Goal: Task Accomplishment & Management: Manage account settings

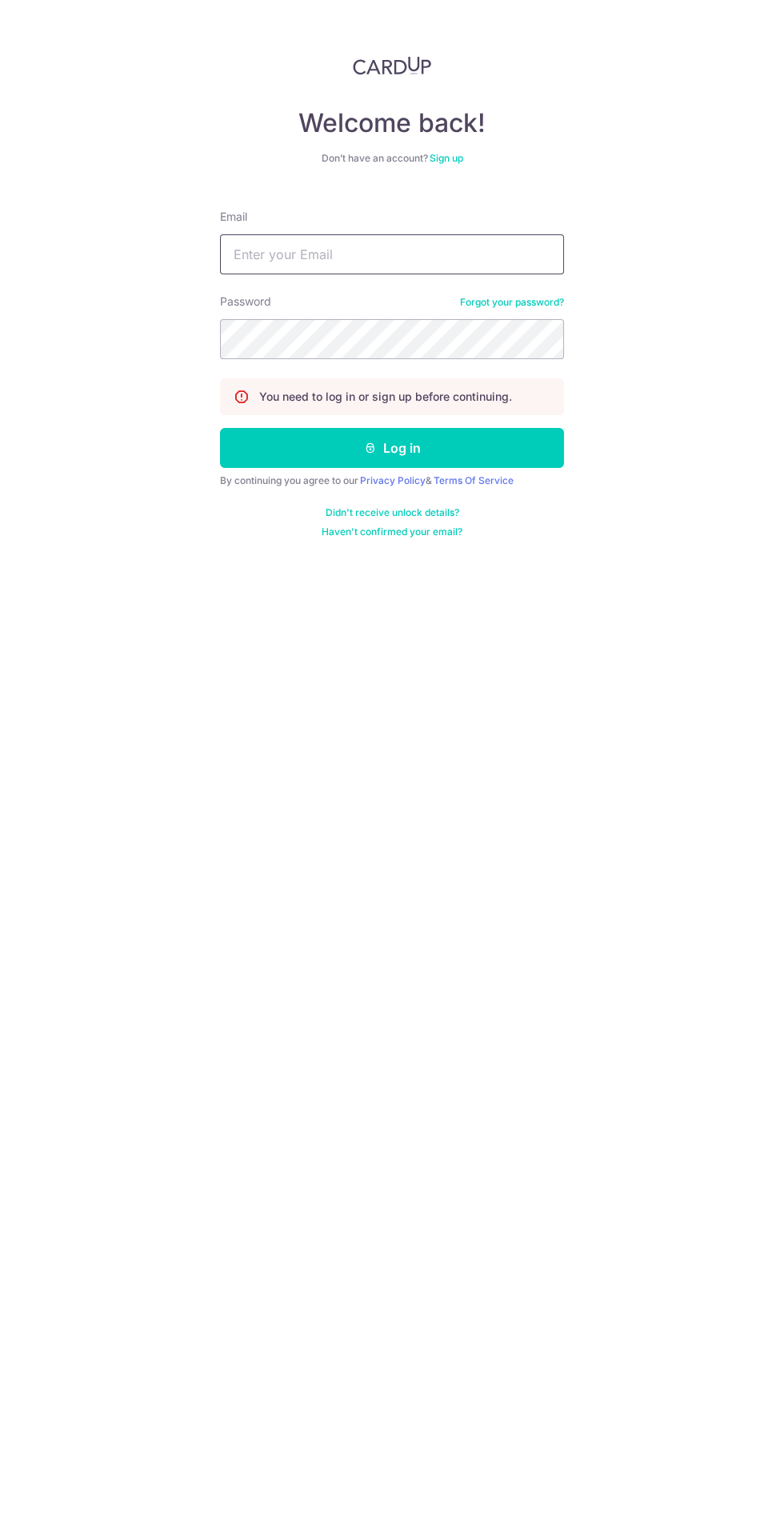
click at [466, 255] on input "Email" at bounding box center [391, 254] width 344 height 40
type input "[EMAIL_ADDRESS][DOMAIN_NAME]"
click at [220, 428] on button "Log in" at bounding box center [391, 448] width 344 height 40
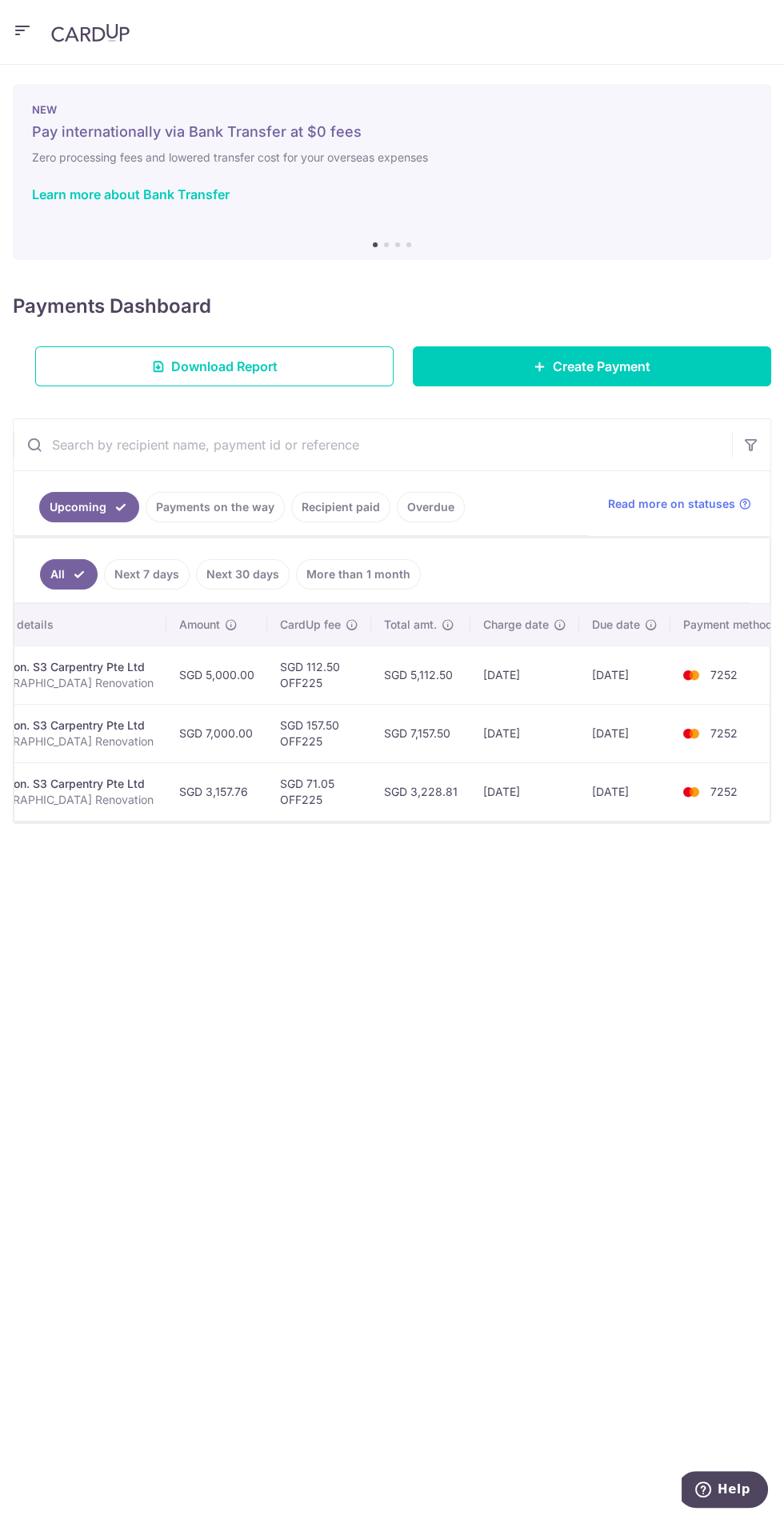
scroll to position [0, 317]
